Goal: Communication & Community: Answer question/provide support

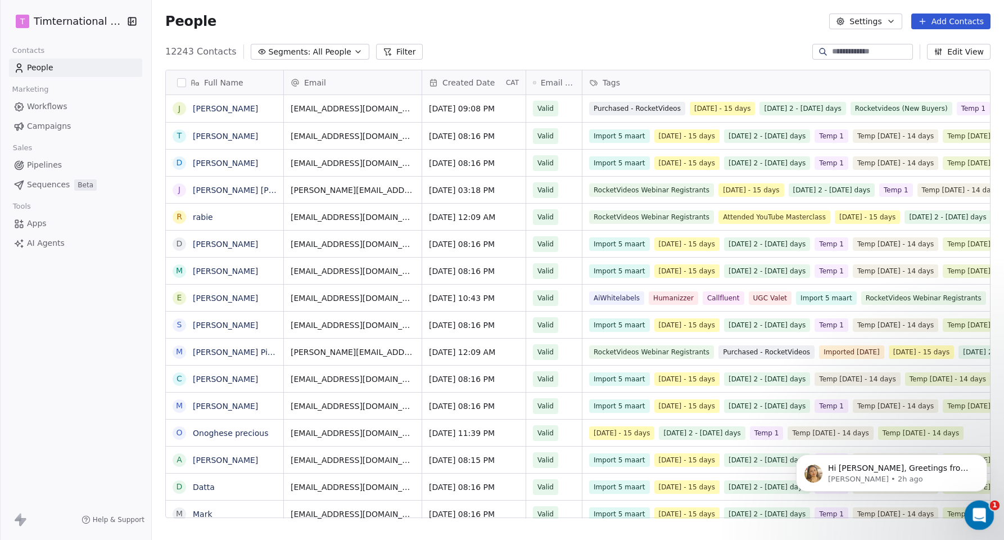
click at [978, 512] on icon "Open Intercom Messenger" at bounding box center [978, 513] width 19 height 19
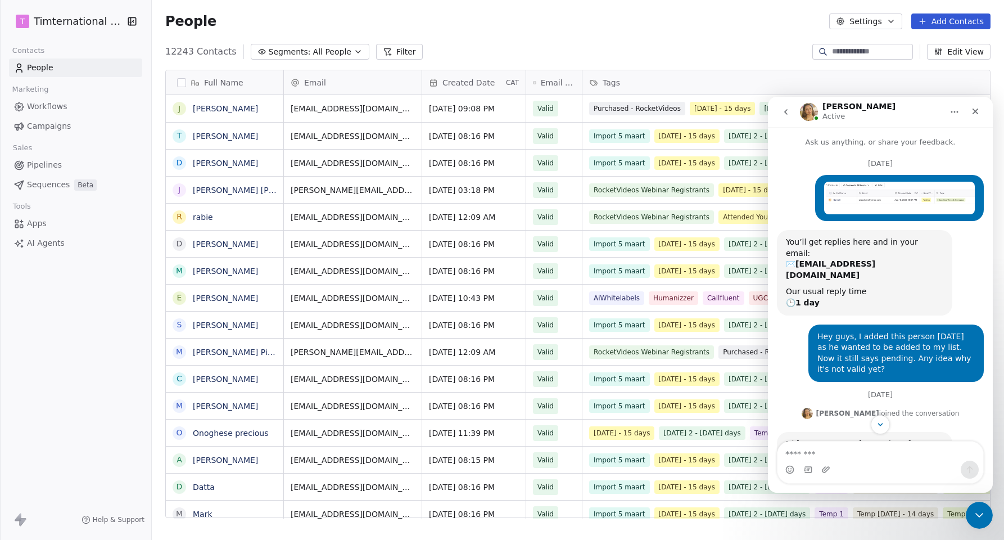
scroll to position [300, 0]
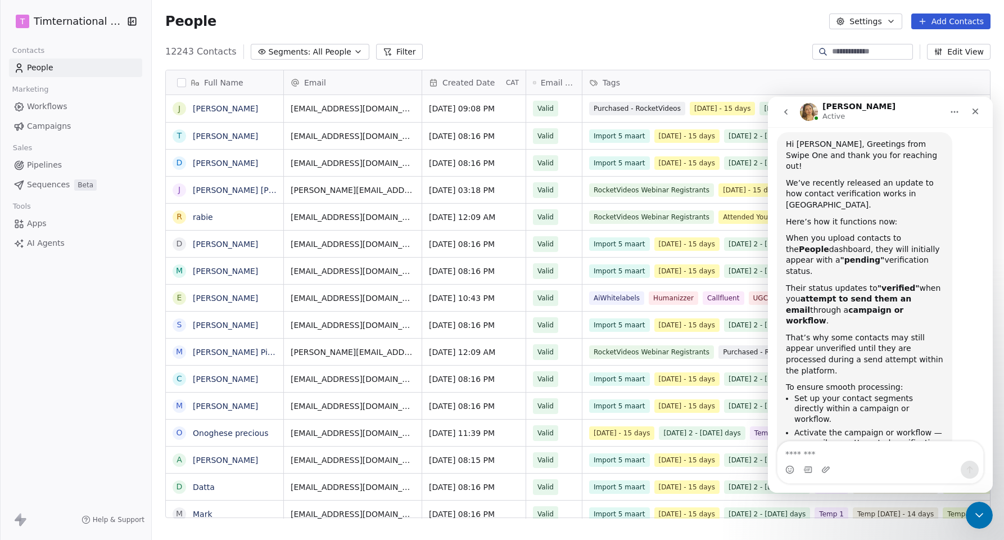
click at [788, 108] on icon "go back" at bounding box center [786, 111] width 9 height 9
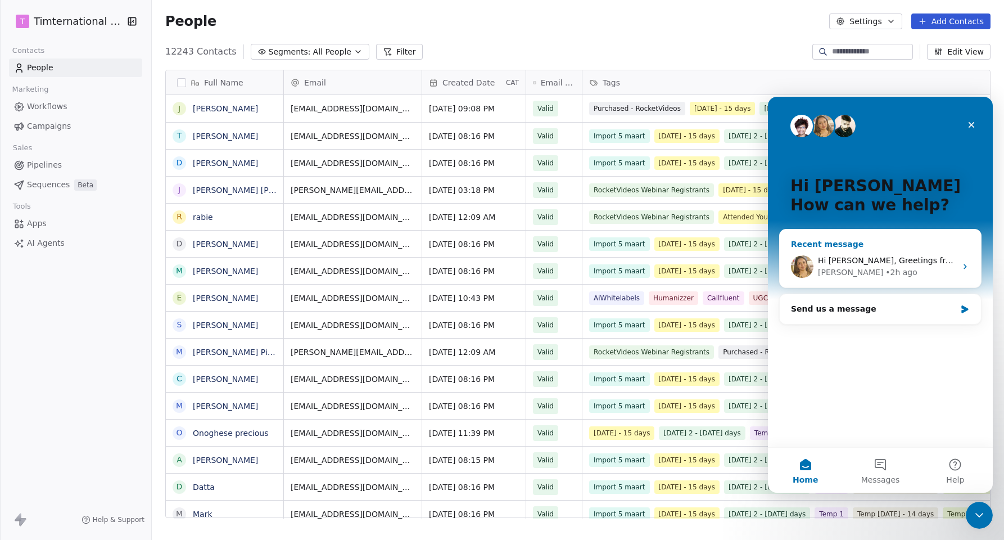
click at [891, 265] on div "Hi [PERSON_NAME], Greetings from Swipe One and thank you for reaching out! We’v…" at bounding box center [887, 261] width 138 height 12
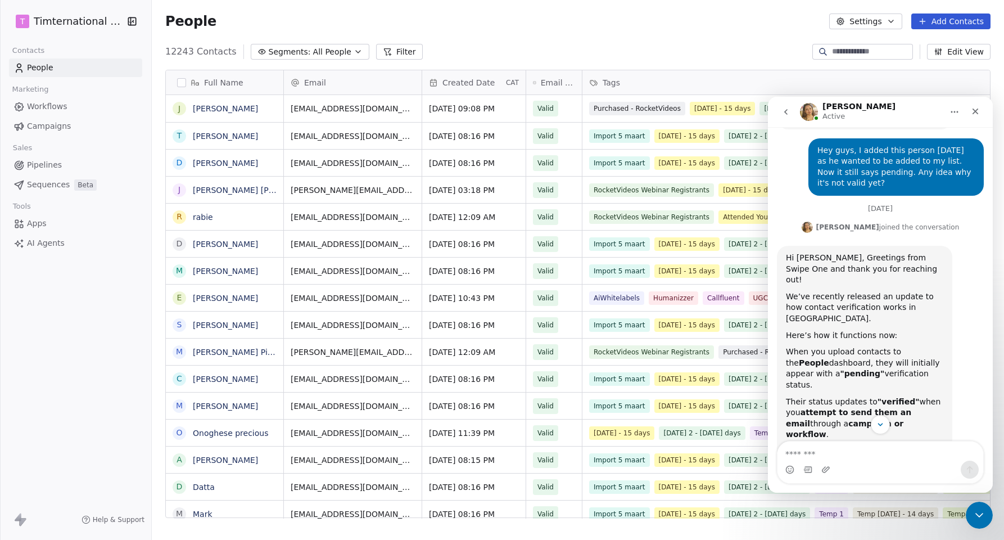
scroll to position [300, 0]
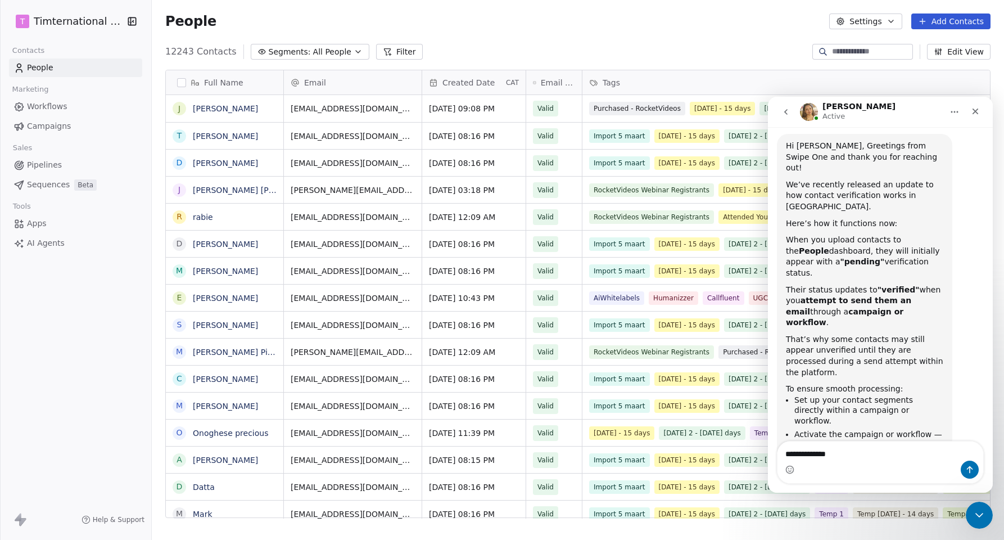
type textarea "**********"
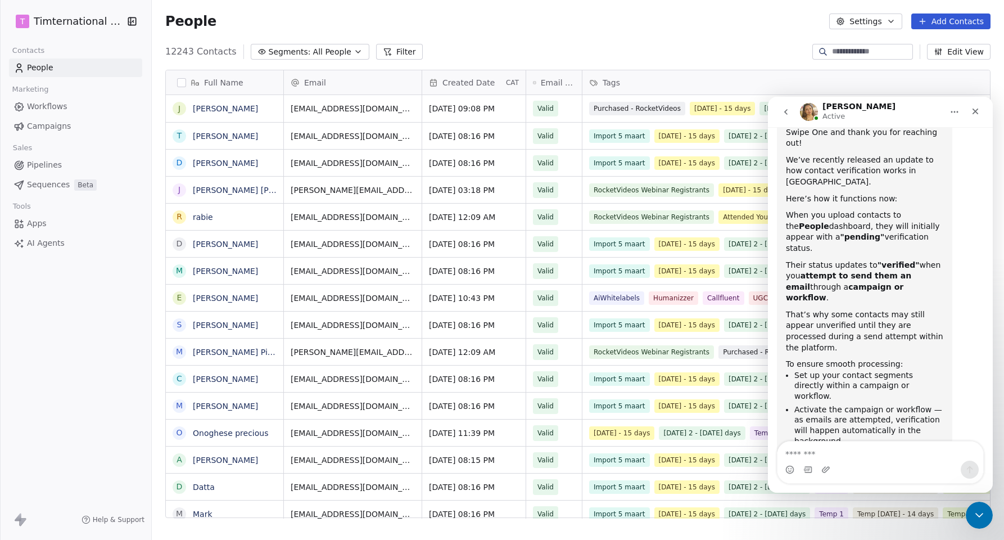
scroll to position [333, 0]
